Goal: Task Accomplishment & Management: Complete application form

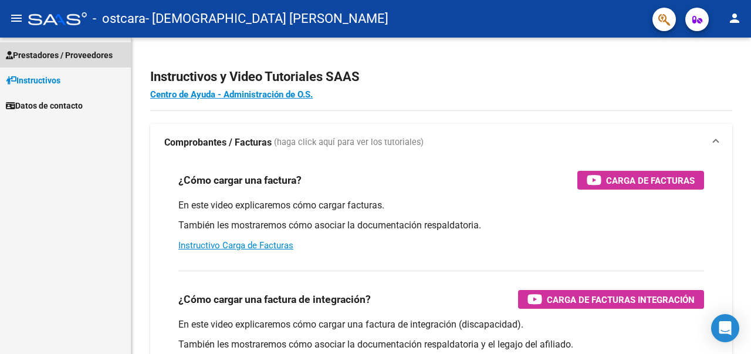
click at [92, 52] on span "Prestadores / Proveedores" at bounding box center [59, 55] width 107 height 13
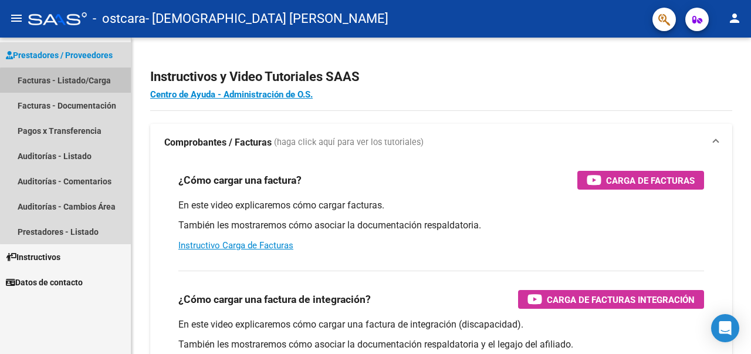
click at [68, 82] on link "Facturas - Listado/Carga" at bounding box center [65, 80] width 131 height 25
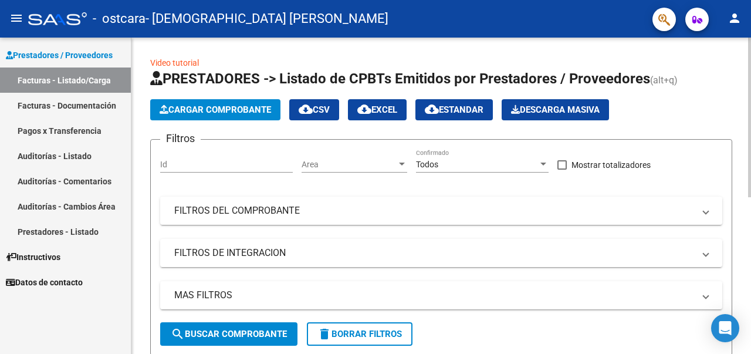
click at [231, 108] on span "Cargar Comprobante" at bounding box center [216, 110] width 112 height 11
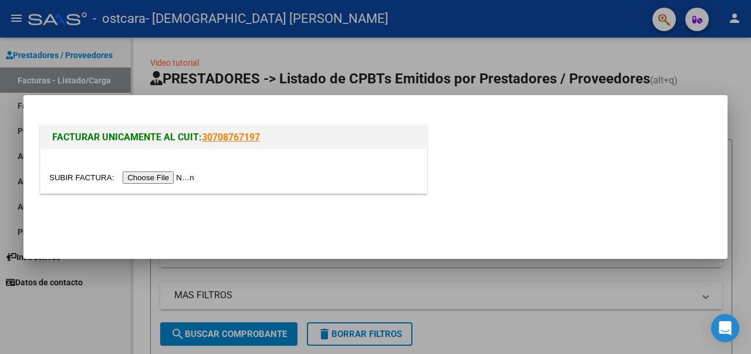
click at [167, 177] on input "file" at bounding box center [123, 177] width 149 height 12
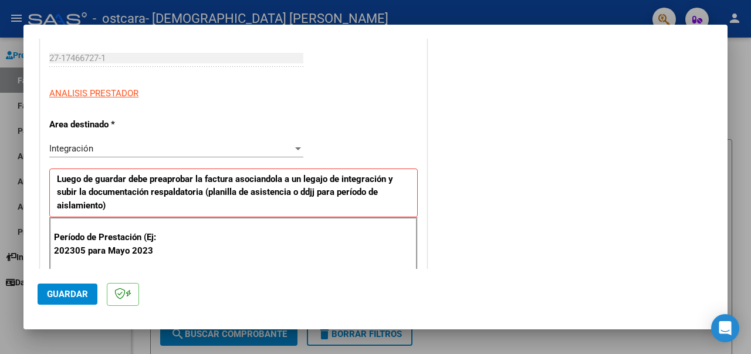
scroll to position [294, 0]
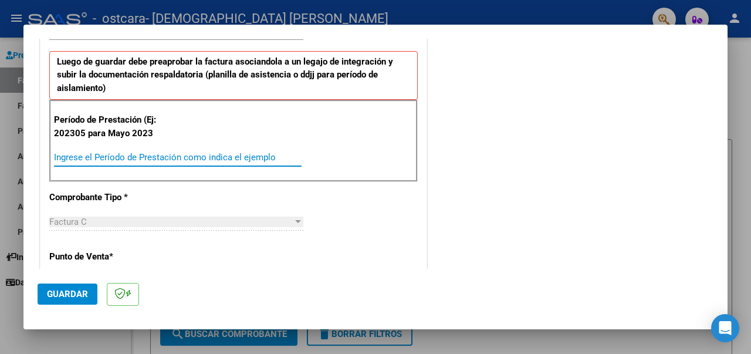
click at [100, 156] on input "Ingrese el Período de Prestación como indica el ejemplo" at bounding box center [178, 157] width 248 height 11
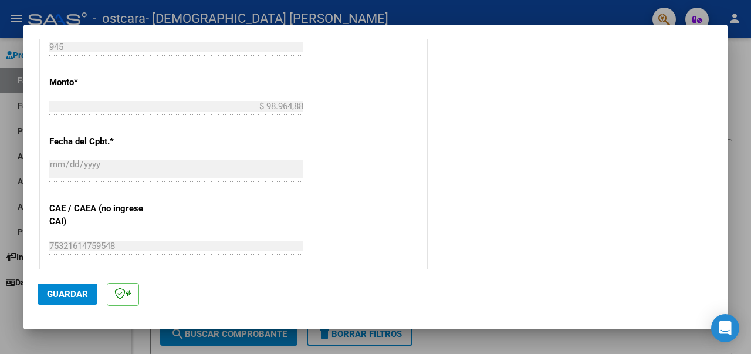
scroll to position [705, 0]
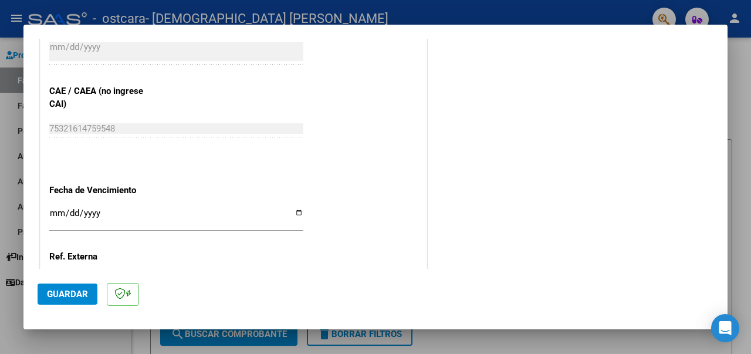
type input "202507"
click at [295, 214] on input "Ingresar la fecha" at bounding box center [176, 217] width 254 height 19
type input "[DATE]"
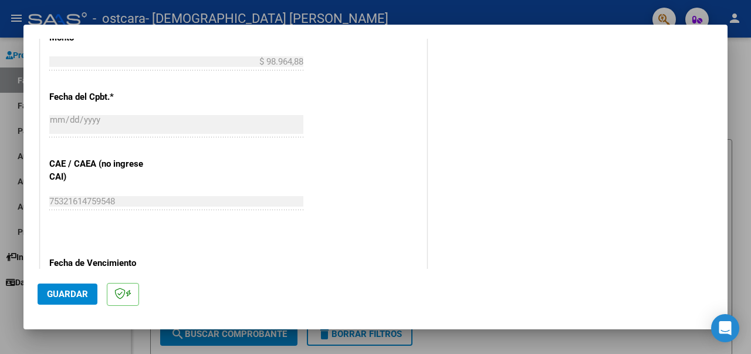
scroll to position [808, 0]
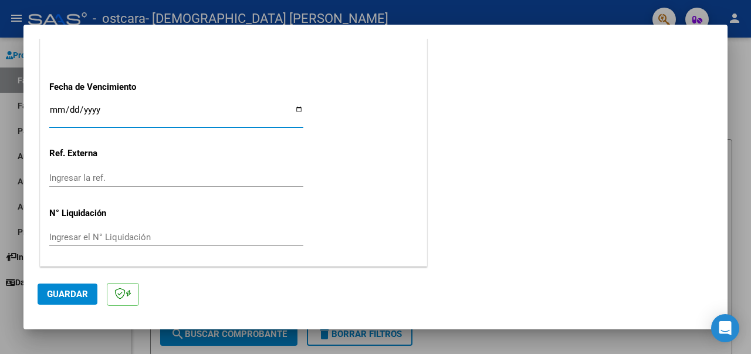
click at [68, 292] on span "Guardar" at bounding box center [67, 294] width 41 height 11
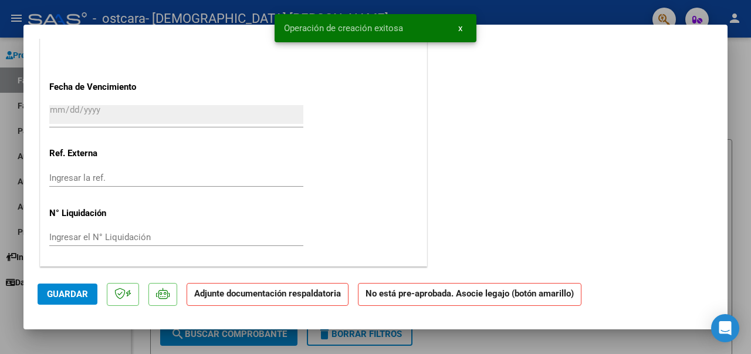
scroll to position [0, 0]
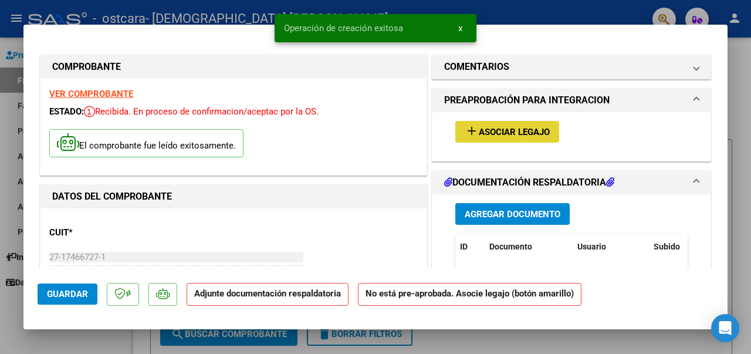
click at [510, 130] on span "Asociar Legajo" at bounding box center [514, 132] width 71 height 11
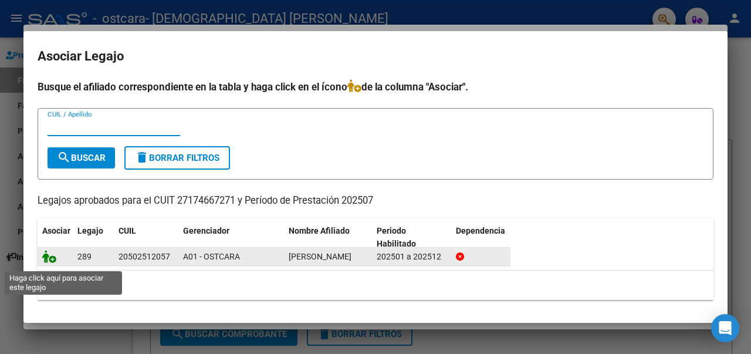
click at [52, 263] on icon at bounding box center [49, 256] width 14 height 13
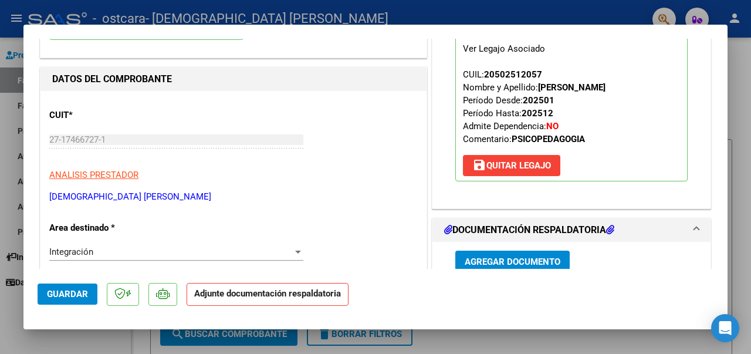
scroll to position [235, 0]
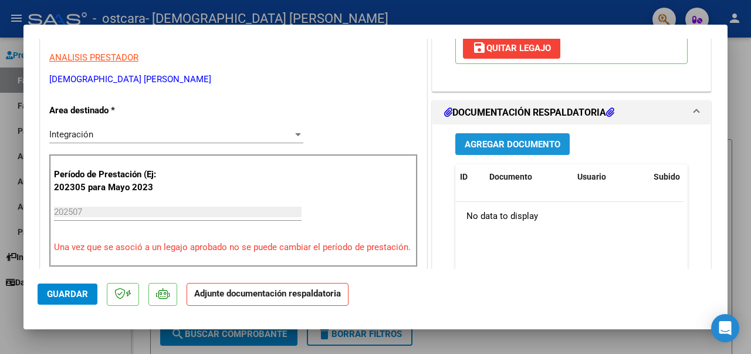
click at [516, 148] on span "Agregar Documento" at bounding box center [513, 144] width 96 height 11
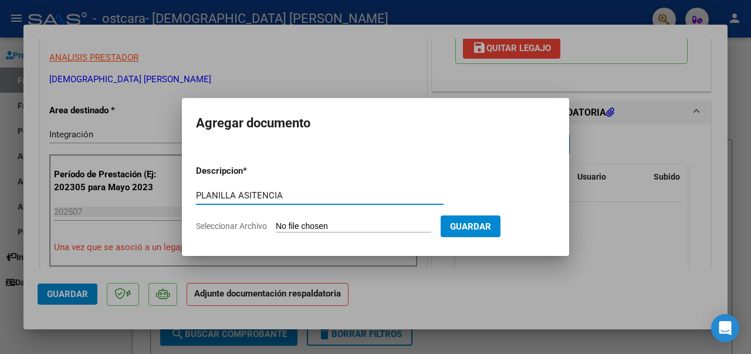
type input "PLANILLA ASITENCIA"
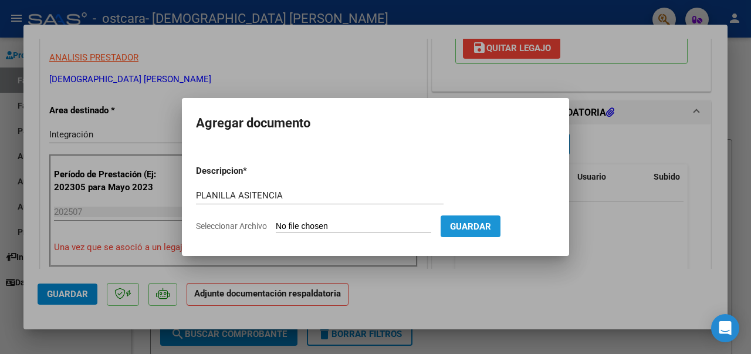
click at [488, 221] on span "Guardar" at bounding box center [470, 226] width 41 height 11
click at [390, 228] on input "Seleccionar Archivo" at bounding box center [354, 226] width 156 height 11
type input "C:\fakepath\Asistencia [PERSON_NAME] .pdf"
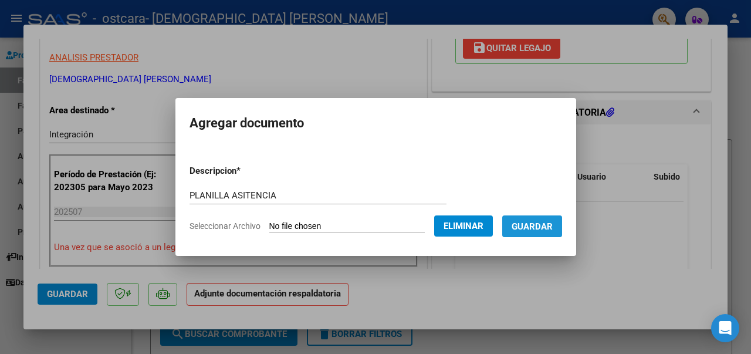
click at [548, 225] on span "Guardar" at bounding box center [532, 226] width 41 height 11
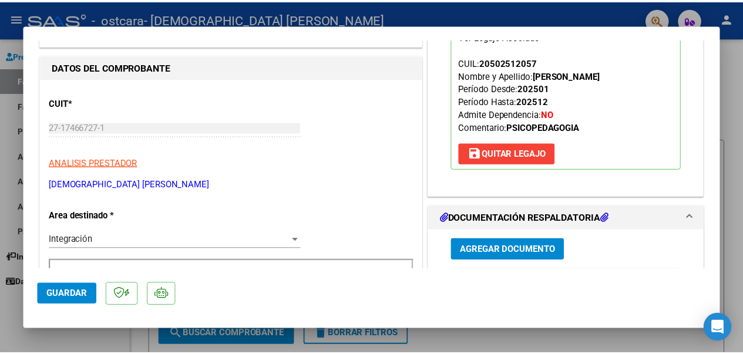
scroll to position [0, 0]
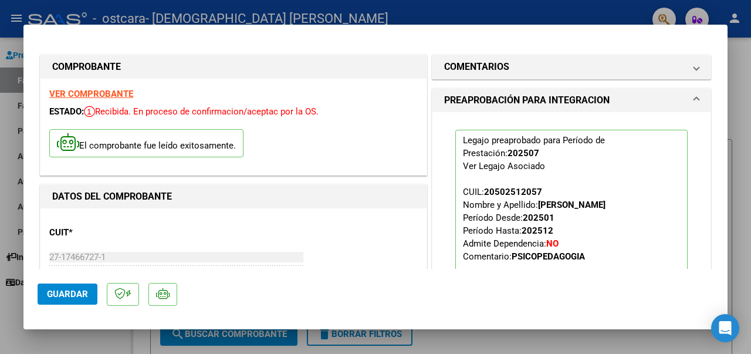
click at [751, 82] on div at bounding box center [375, 177] width 751 height 354
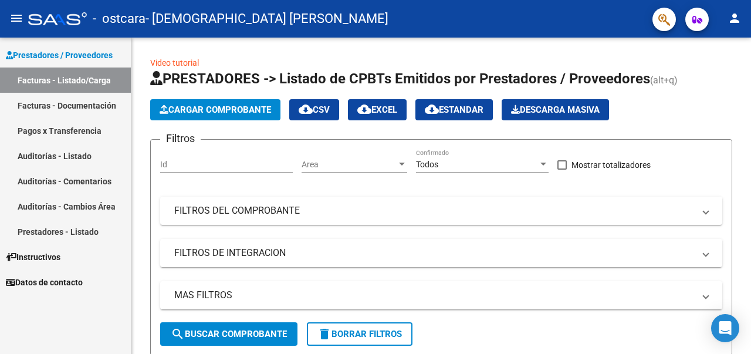
click at [736, 19] on mat-icon "person" at bounding box center [735, 18] width 14 height 14
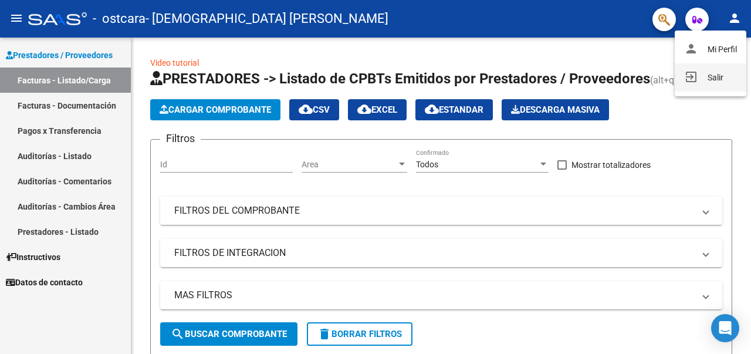
click at [712, 77] on button "exit_to_app Salir" at bounding box center [711, 77] width 72 height 28
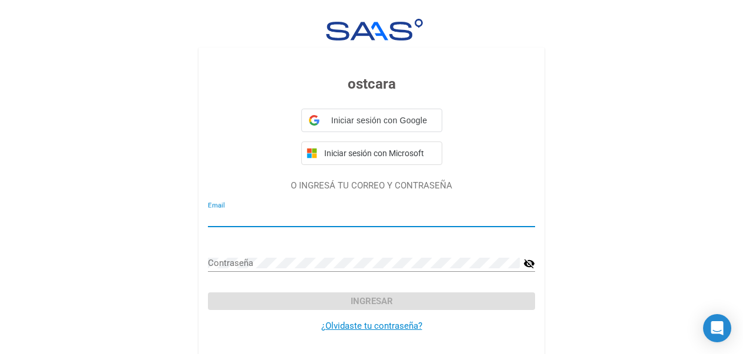
type input "[EMAIL_ADDRESS][DOMAIN_NAME]"
